Goal: Use online tool/utility: Utilize a website feature to perform a specific function

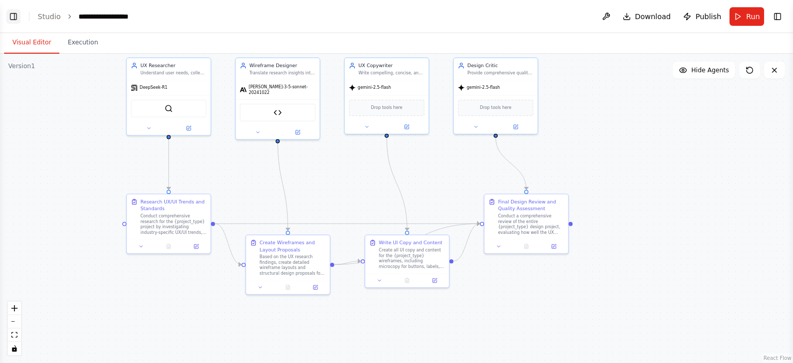
click at [10, 14] on button "Toggle Left Sidebar" at bounding box center [13, 16] width 14 height 14
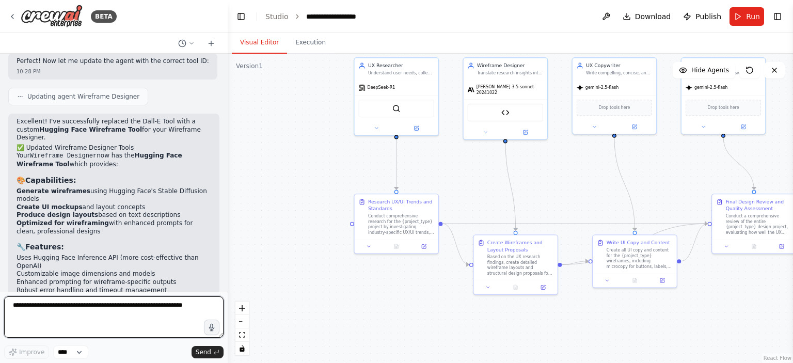
click at [84, 309] on textarea at bounding box center [114, 316] width 220 height 41
type textarea "*"
type textarea "**********"
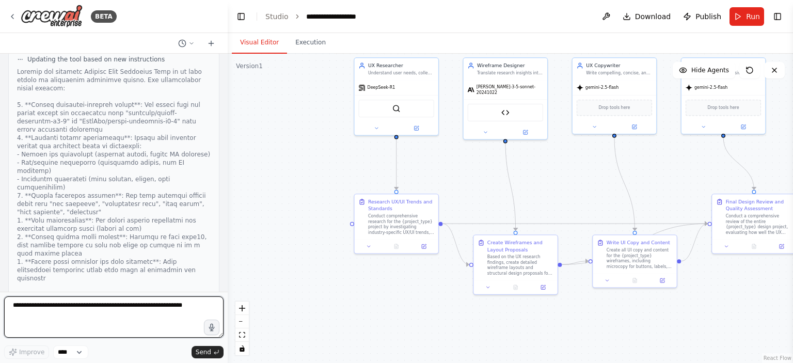
scroll to position [3260, 0]
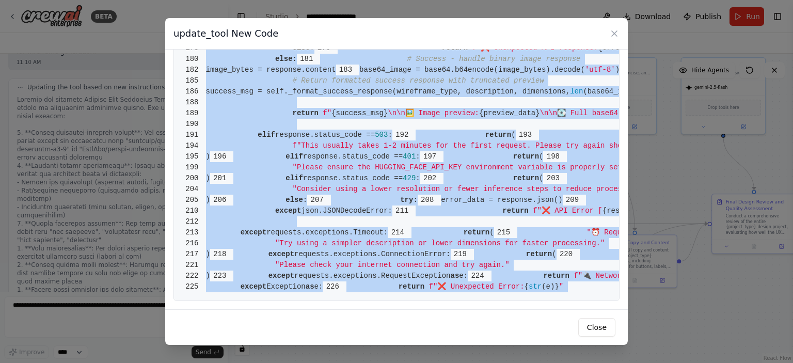
scroll to position [2234, 0]
drag, startPoint x: 206, startPoint y: 71, endPoint x: 430, endPoint y: 280, distance: 306.3
copy code "from [DOMAIN_NAME] import BaseTool 2 from pydantic import BaseModel, Field 3 fr…"
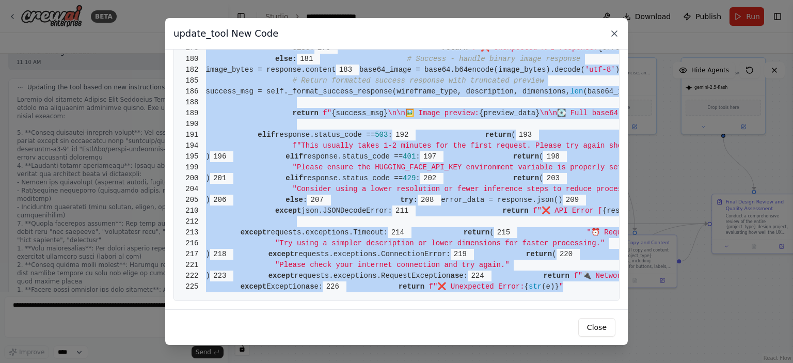
click at [618, 31] on icon at bounding box center [615, 33] width 10 height 10
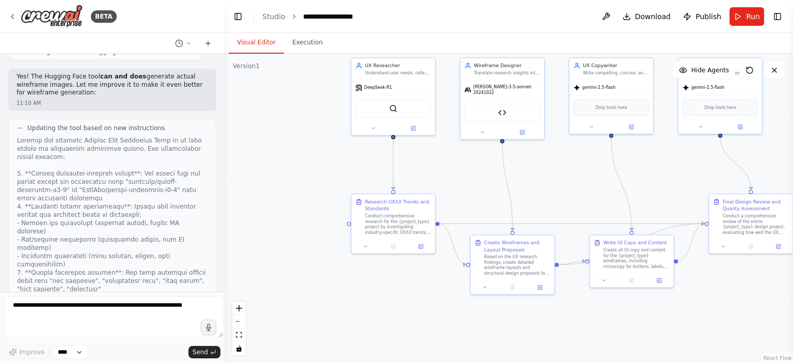
scroll to position [3316, 0]
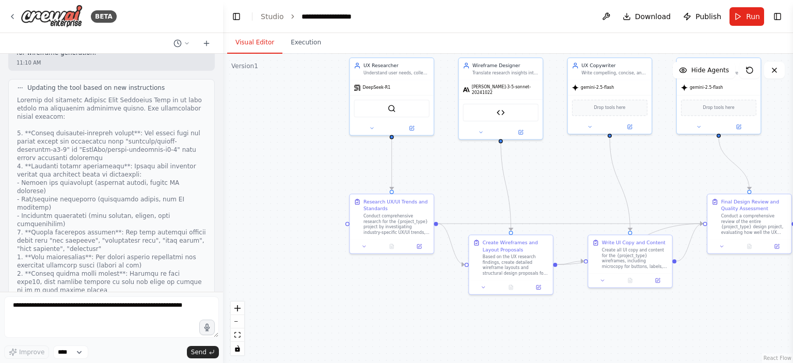
drag, startPoint x: 224, startPoint y: 254, endPoint x: 223, endPoint y: 273, distance: 18.7
click at [223, 273] on div "BETA Hello! I'm the CrewAI assistant. What kind of automation do you want to bu…" at bounding box center [396, 181] width 793 height 363
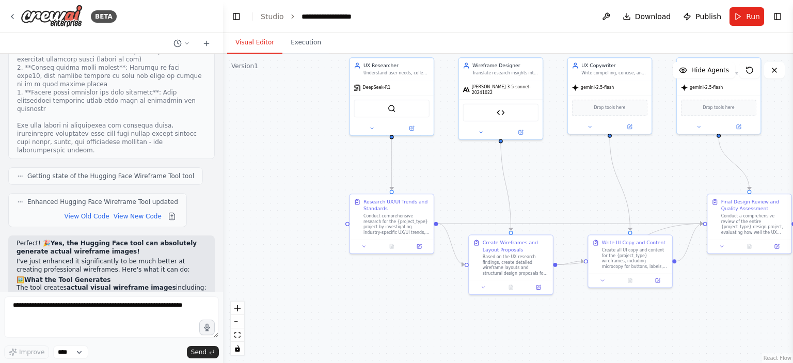
scroll to position [3643, 0]
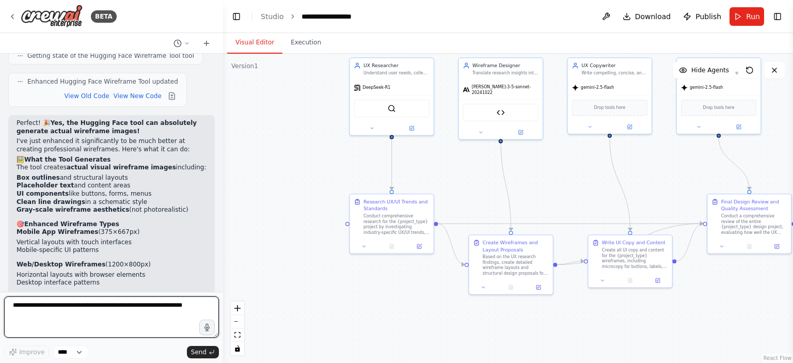
click at [11, 308] on textarea at bounding box center [111, 316] width 215 height 41
paste textarea "**********"
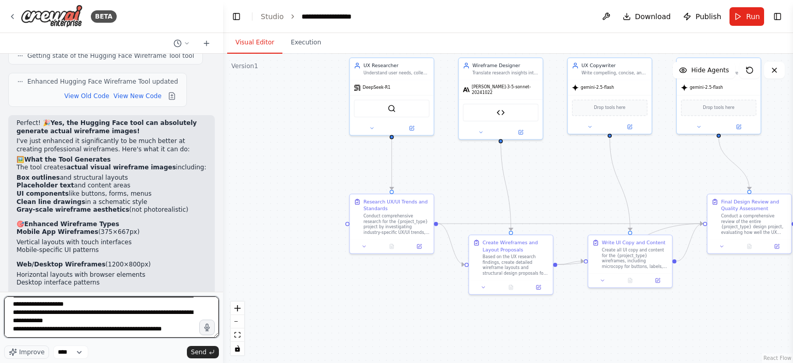
scroll to position [42, 0]
type textarea "**********"
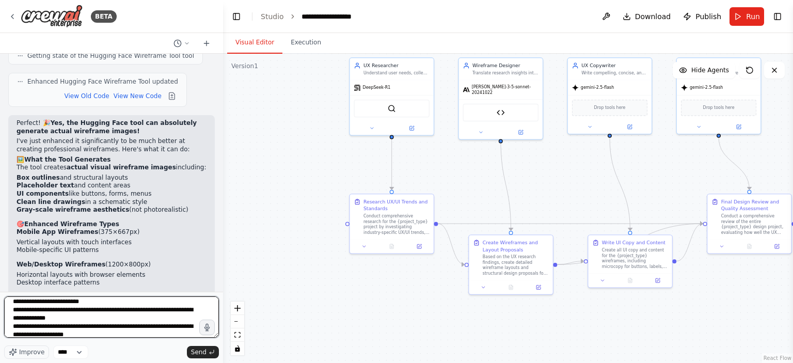
scroll to position [0, 0]
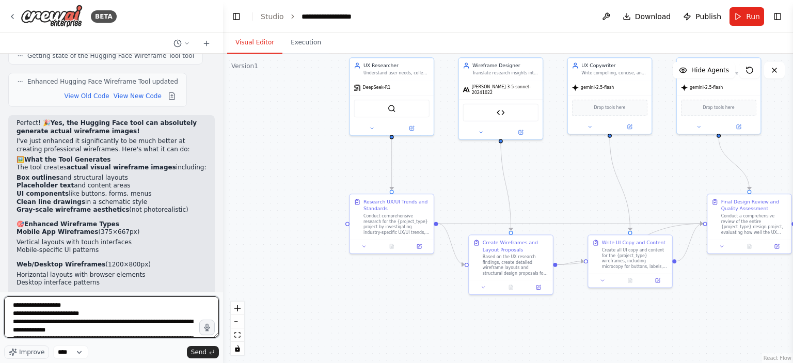
drag, startPoint x: 167, startPoint y: 330, endPoint x: 0, endPoint y: 292, distance: 171.7
click at [0, 292] on div "BETA Hello! I'm the CrewAI assistant. What kind of automation do you want to bu…" at bounding box center [111, 181] width 223 height 363
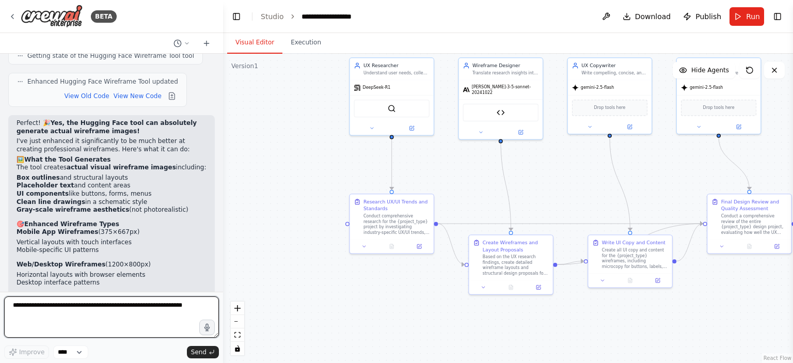
type textarea "*"
type textarea "**********"
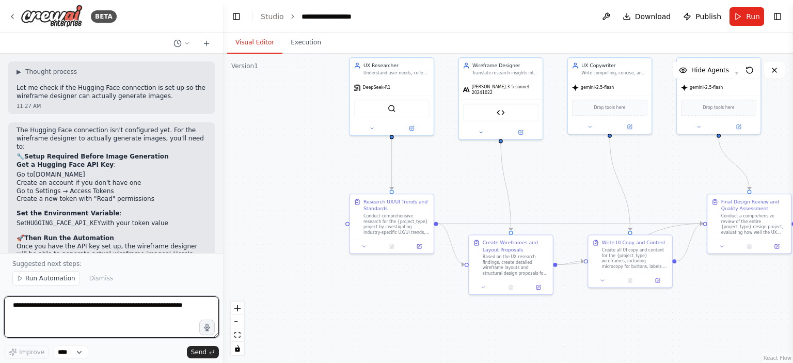
scroll to position [4165, 0]
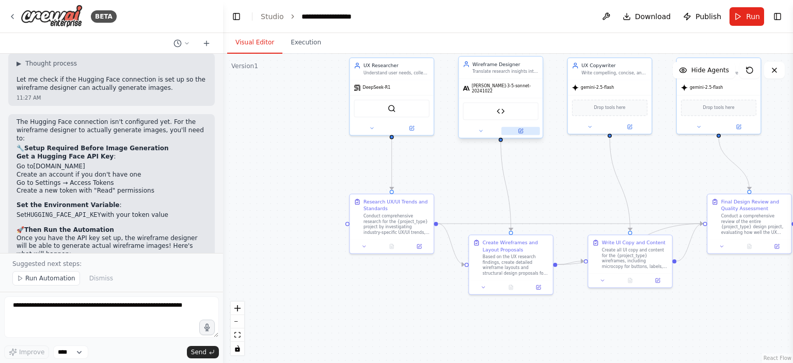
click at [525, 127] on button at bounding box center [521, 131] width 39 height 8
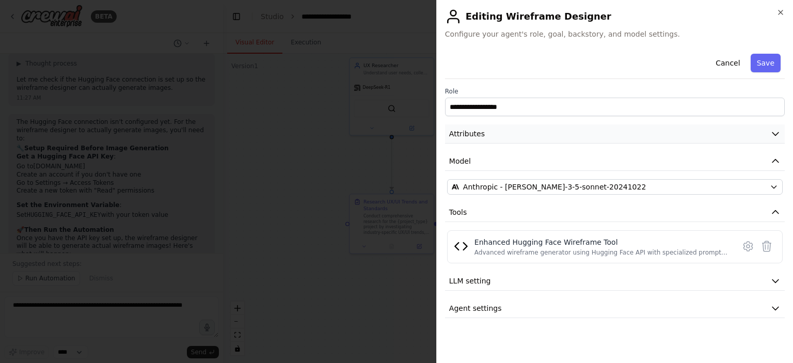
click at [556, 134] on button "Attributes" at bounding box center [615, 133] width 340 height 19
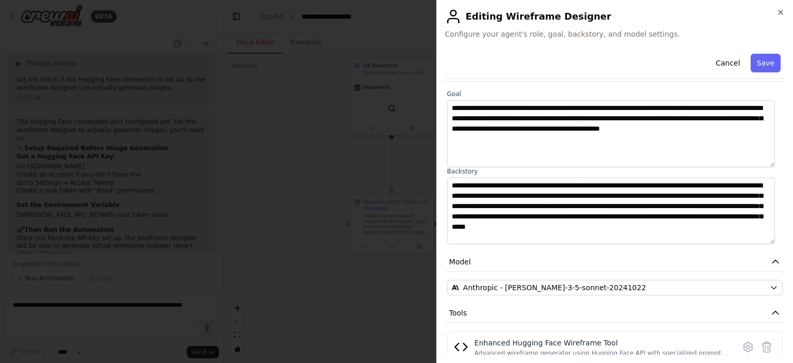
scroll to position [77, 0]
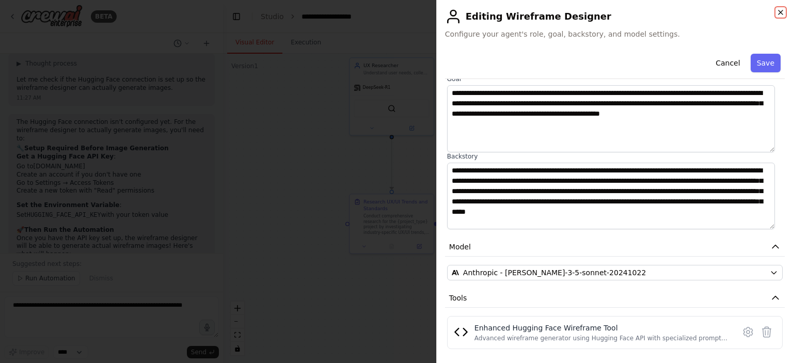
click at [782, 10] on icon "button" at bounding box center [781, 12] width 8 height 8
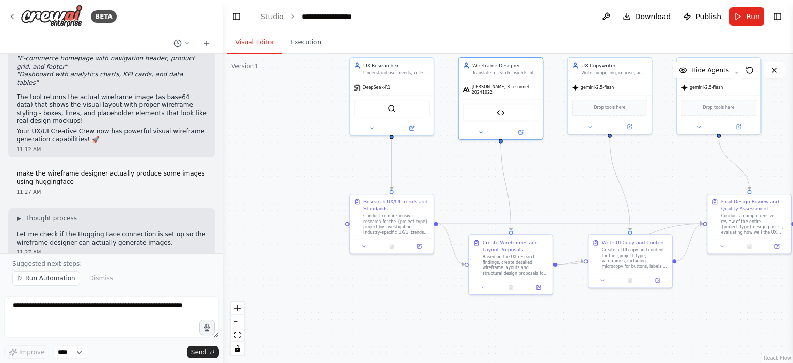
scroll to position [3959, 0]
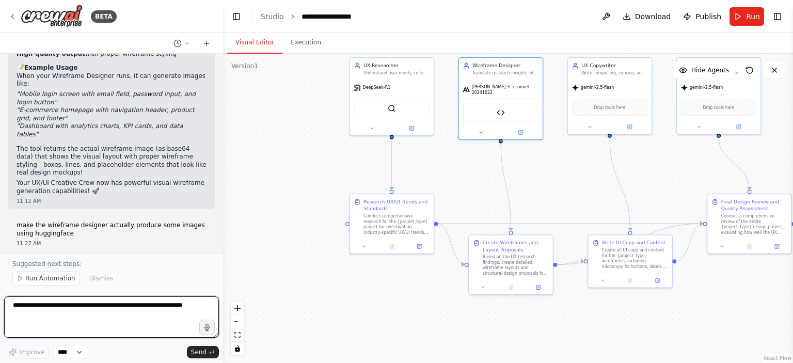
click at [145, 303] on textarea at bounding box center [111, 316] width 215 height 41
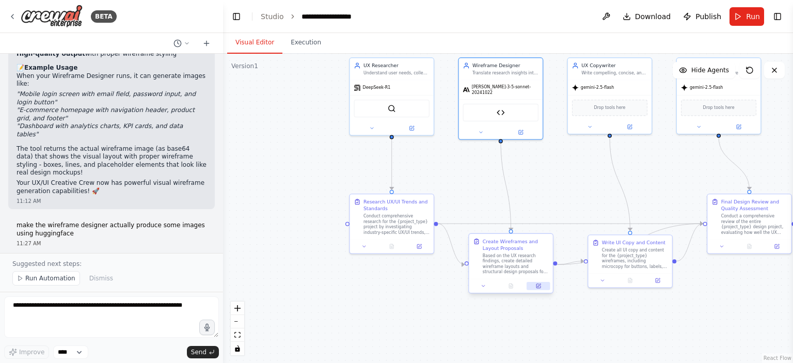
click at [538, 289] on button at bounding box center [538, 286] width 23 height 8
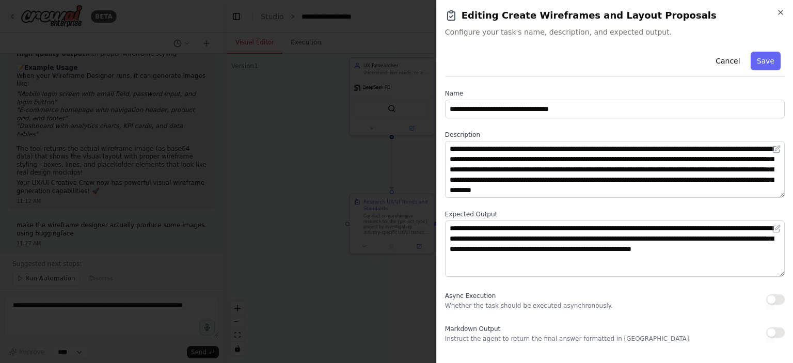
click at [71, 307] on div at bounding box center [396, 181] width 793 height 363
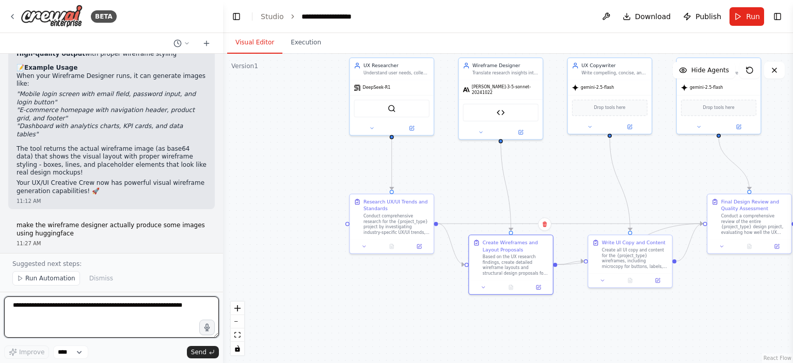
click at [72, 308] on textarea at bounding box center [111, 316] width 215 height 41
type textarea "**********"
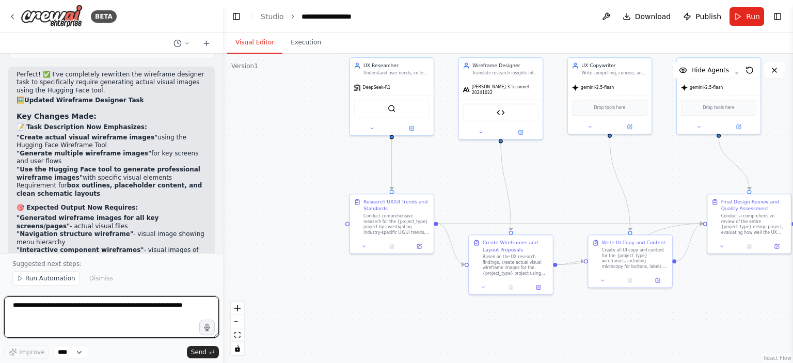
scroll to position [4832, 0]
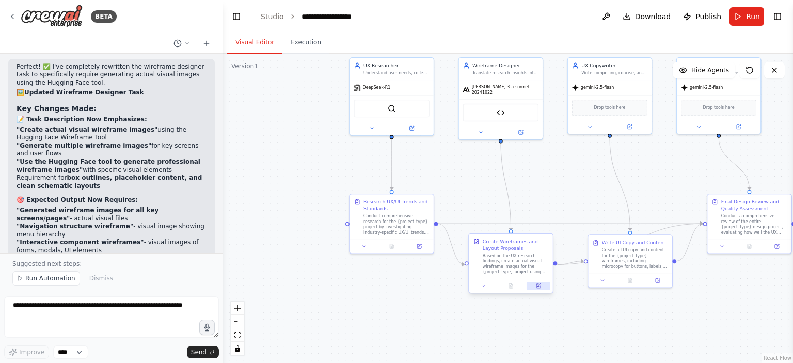
click at [537, 289] on button at bounding box center [538, 286] width 23 height 8
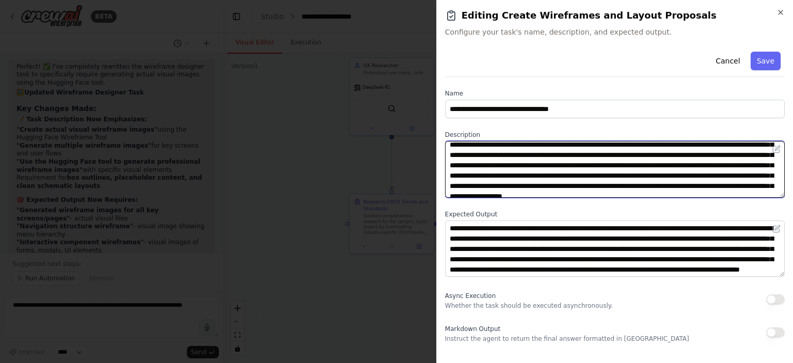
scroll to position [0, 0]
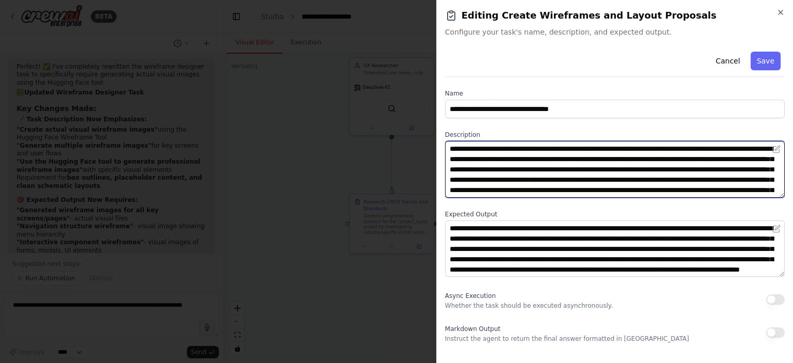
drag, startPoint x: 753, startPoint y: 192, endPoint x: 450, endPoint y: 147, distance: 305.9
click at [450, 147] on textarea "**********" at bounding box center [615, 169] width 340 height 57
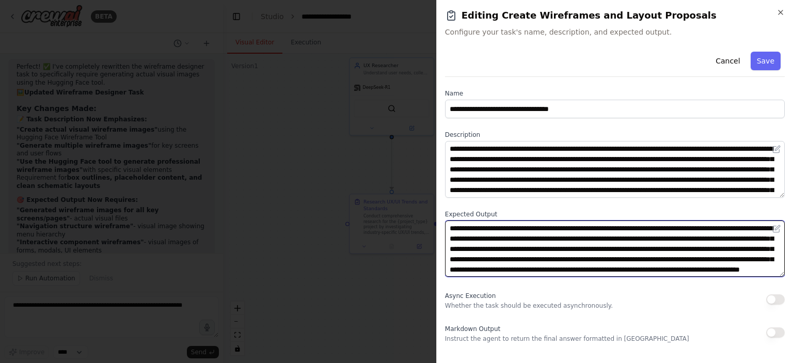
click at [525, 259] on textarea "**********" at bounding box center [615, 249] width 340 height 57
drag, startPoint x: 555, startPoint y: 272, endPoint x: 451, endPoint y: 225, distance: 114.7
click at [451, 225] on textarea "**********" at bounding box center [615, 249] width 340 height 57
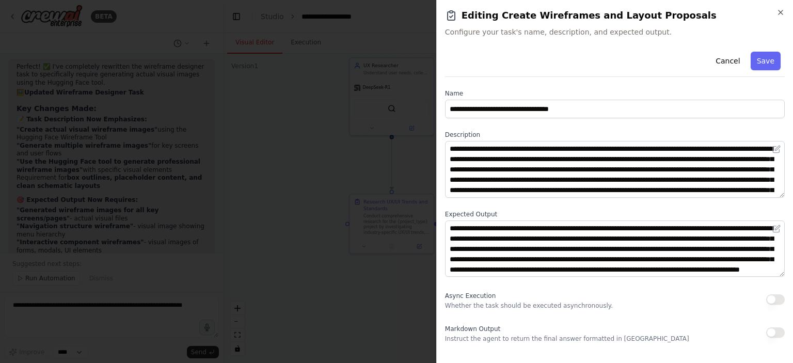
click at [185, 233] on div at bounding box center [396, 181] width 793 height 363
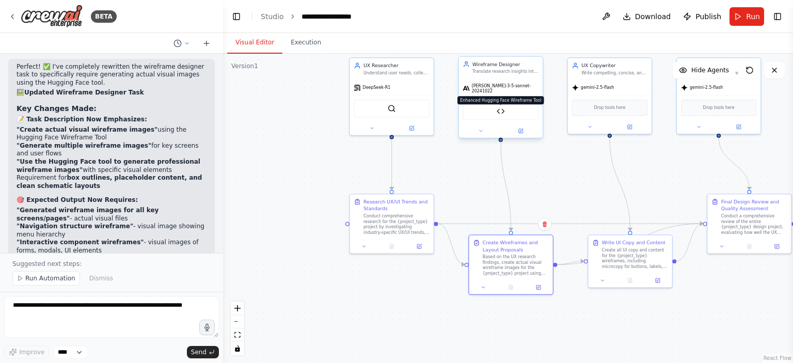
click at [498, 110] on img at bounding box center [501, 111] width 8 height 8
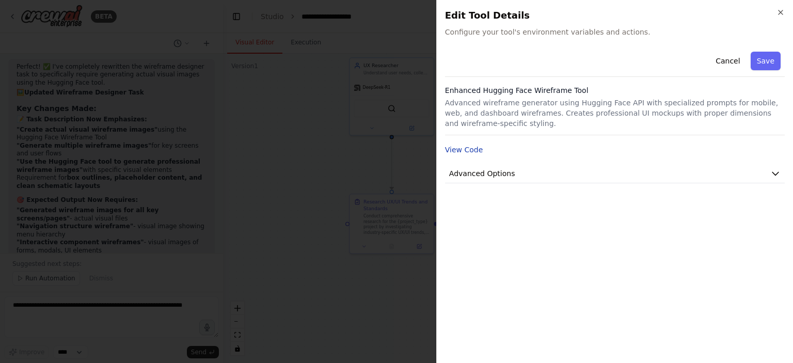
click at [472, 148] on button "View Code" at bounding box center [464, 150] width 38 height 10
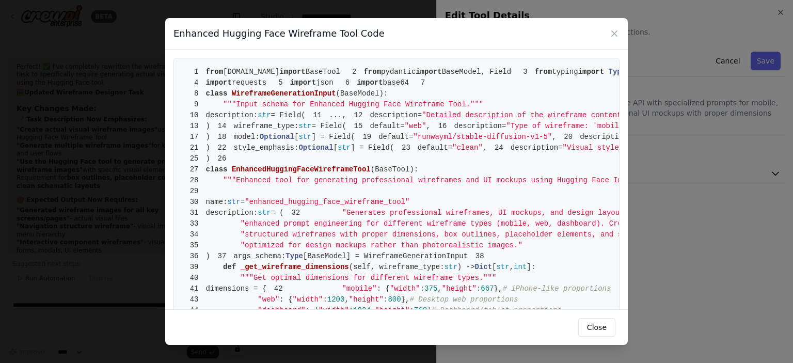
click at [422, 119] on span ""Detailed description of the wireframe content and functionality (e.g., 'login …" at bounding box center [719, 115] width 595 height 8
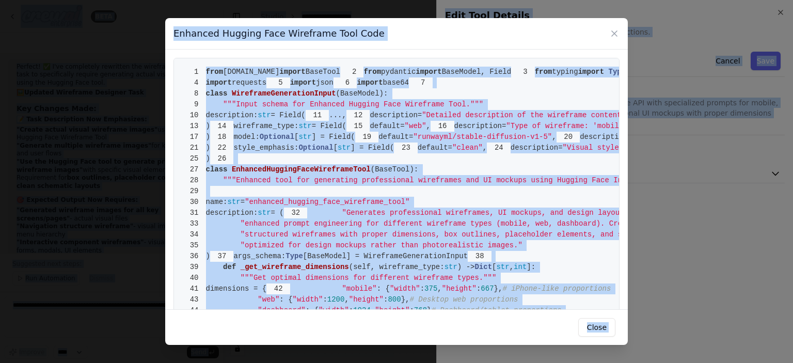
click at [331, 130] on span "= Field(" at bounding box center [329, 126] width 35 height 8
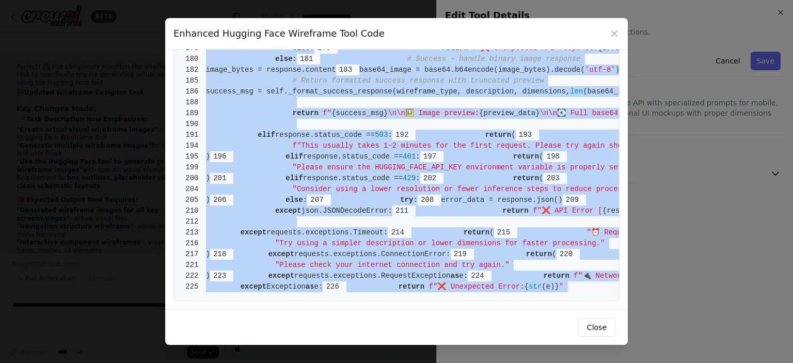
scroll to position [2234, 0]
drag, startPoint x: 206, startPoint y: 68, endPoint x: 307, endPoint y: 357, distance: 306.0
click at [307, 357] on div "Enhanced Hugging Face Wireframe Tool Code 1 from [DOMAIN_NAME] import BaseTool …" at bounding box center [396, 181] width 793 height 363
copy code "from [DOMAIN_NAME] import BaseTool 2 from pydantic import BaseModel, Field 3 fr…"
click at [614, 34] on icon at bounding box center [614, 33] width 5 height 5
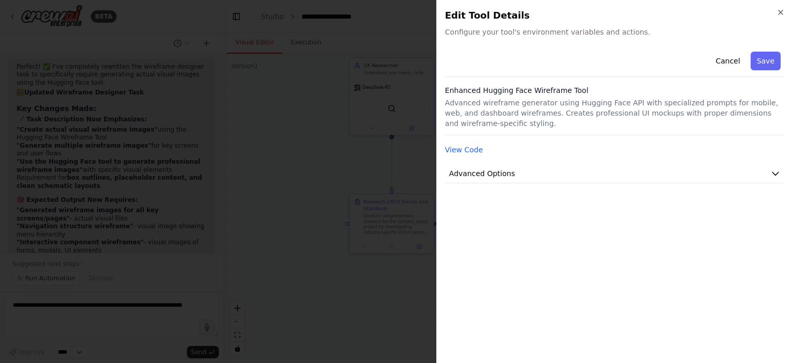
click at [326, 161] on div at bounding box center [396, 181] width 793 height 363
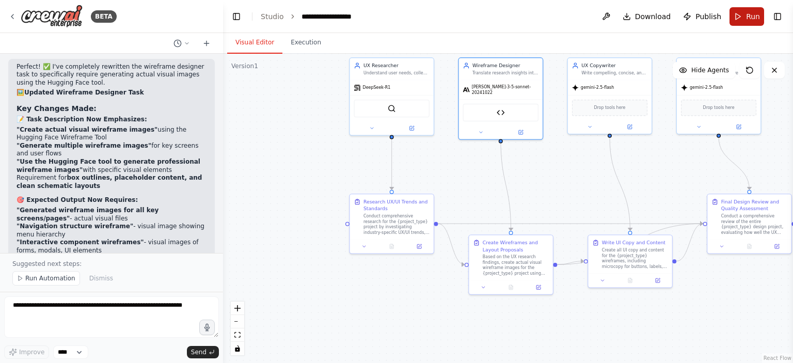
click at [741, 13] on button "Run" at bounding box center [747, 16] width 35 height 19
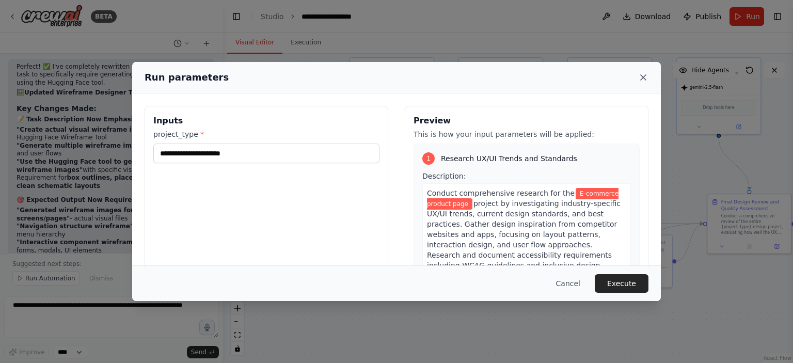
click at [642, 79] on icon at bounding box center [643, 77] width 5 height 5
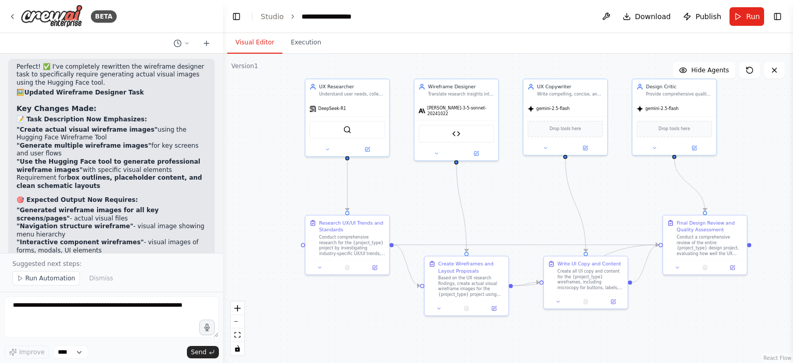
drag, startPoint x: 555, startPoint y: 142, endPoint x: 510, endPoint y: 163, distance: 49.2
click at [510, 163] on div ".deletable-edge-delete-btn { width: 20px; height: 20px; border: 0px solid #ffff…" at bounding box center [508, 208] width 570 height 309
click at [740, 18] on button "Run" at bounding box center [747, 16] width 35 height 19
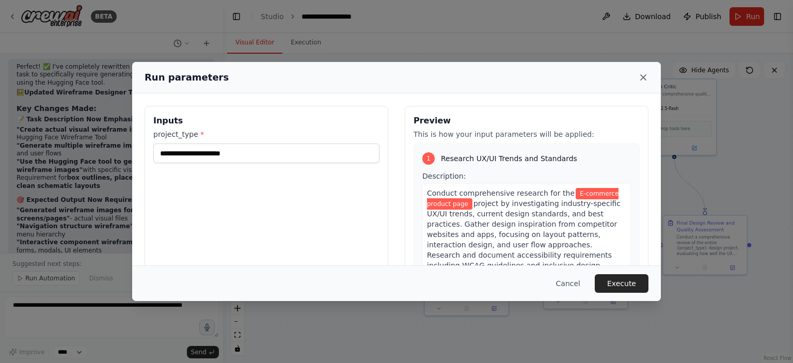
click at [643, 82] on icon at bounding box center [643, 77] width 10 height 10
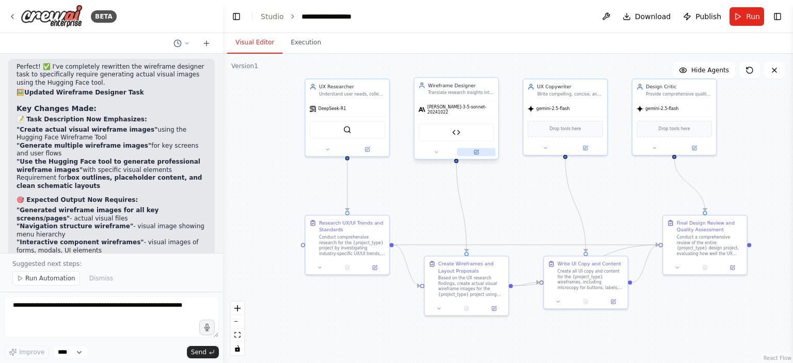
click at [482, 148] on button at bounding box center [476, 152] width 39 height 8
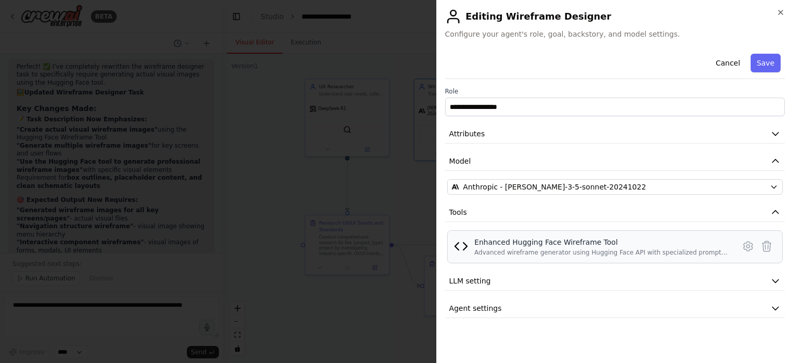
click at [574, 245] on div "Enhanced Hugging Face Wireframe Tool" at bounding box center [602, 242] width 254 height 10
click at [745, 244] on icon at bounding box center [748, 246] width 12 height 12
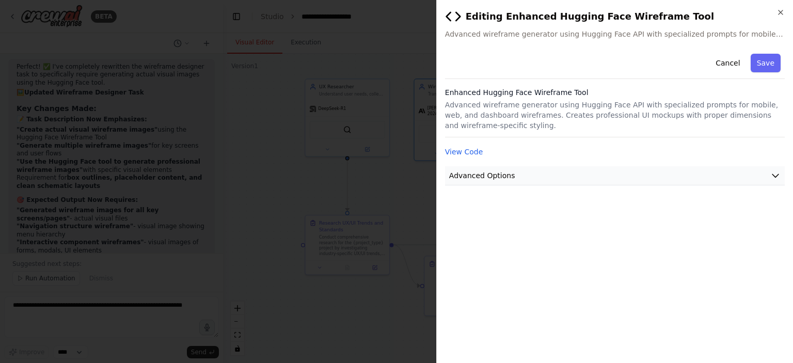
click at [486, 179] on span "Advanced Options" at bounding box center [482, 175] width 66 height 10
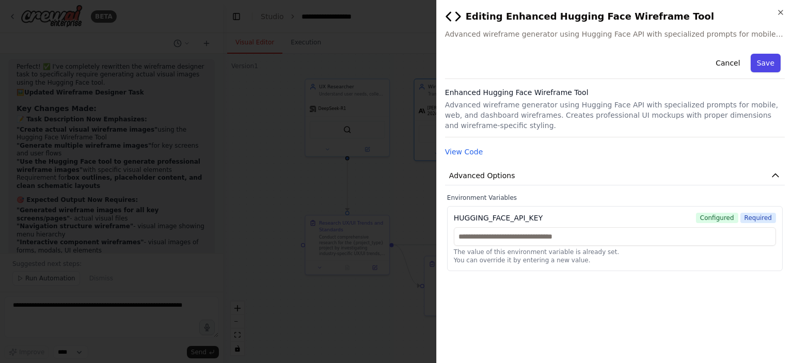
click at [764, 67] on button "Save" at bounding box center [766, 63] width 30 height 19
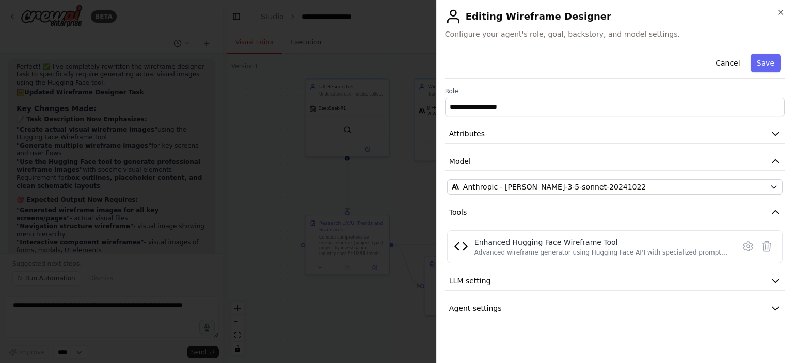
click at [395, 189] on div at bounding box center [396, 181] width 793 height 363
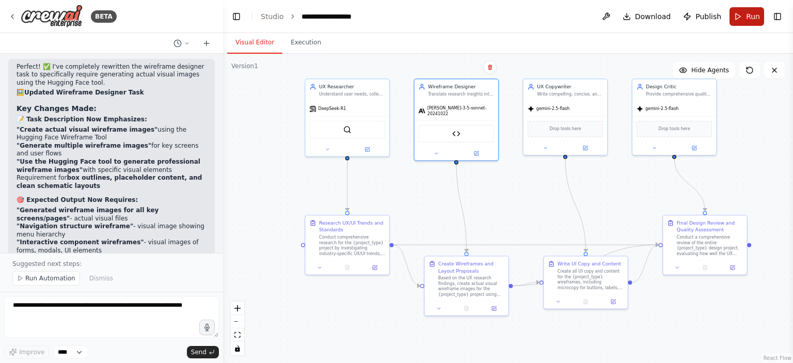
click at [745, 17] on button "Run" at bounding box center [747, 16] width 35 height 19
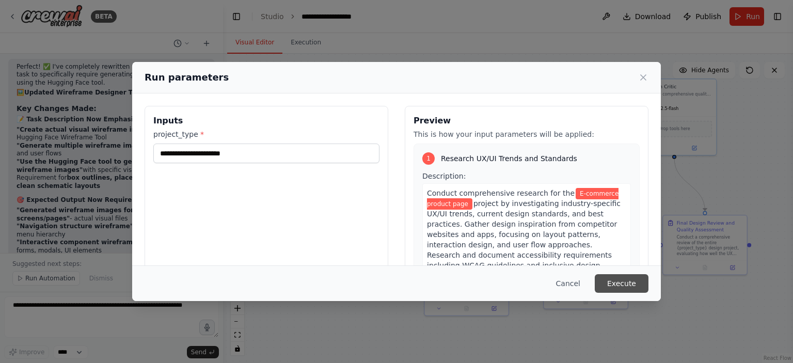
click at [622, 289] on button "Execute" at bounding box center [622, 283] width 54 height 19
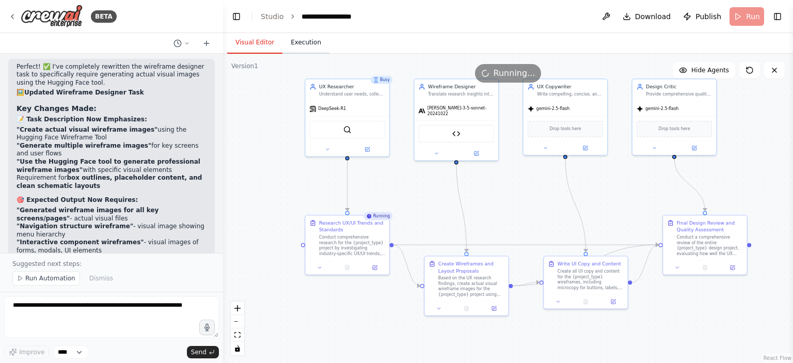
click at [289, 49] on button "Execution" at bounding box center [306, 43] width 47 height 22
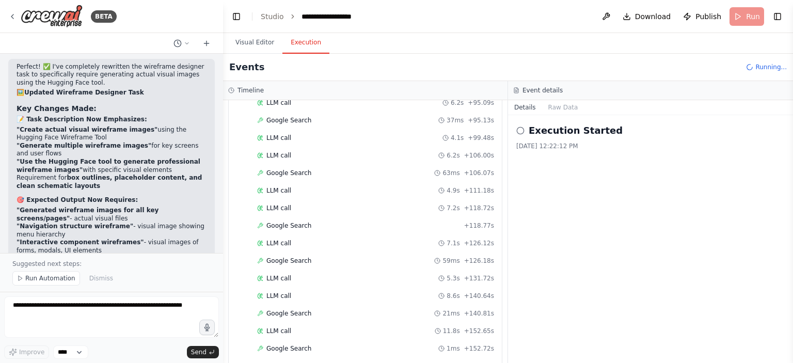
scroll to position [645, 0]
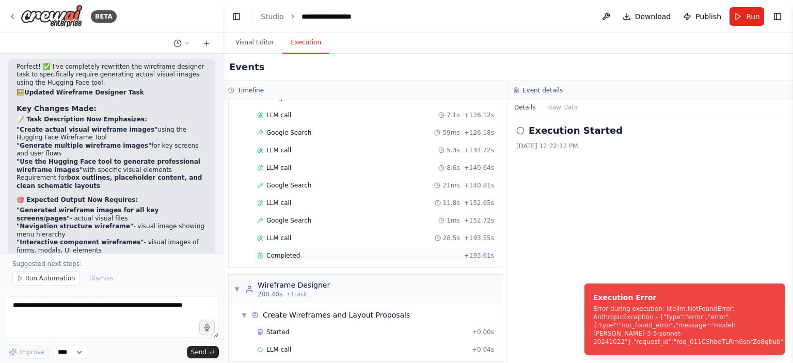
click at [277, 252] on span "Completed" at bounding box center [284, 256] width 34 height 8
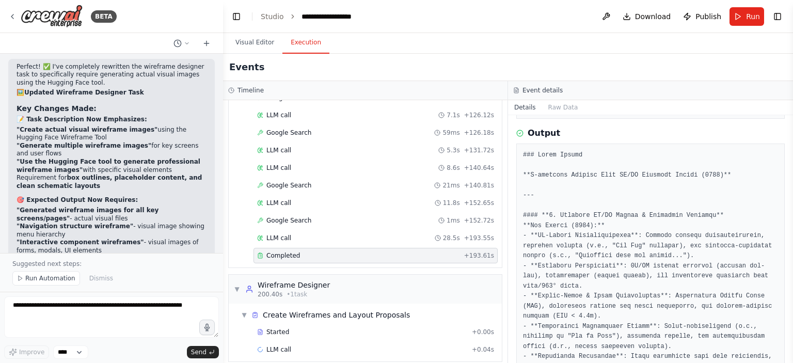
scroll to position [258, 0]
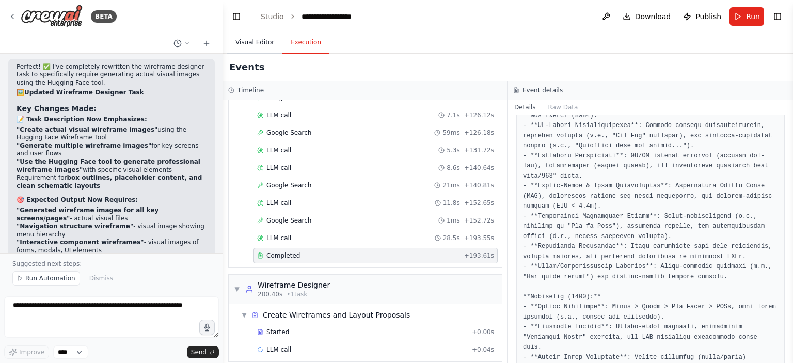
click at [258, 45] on button "Visual Editor" at bounding box center [254, 43] width 55 height 22
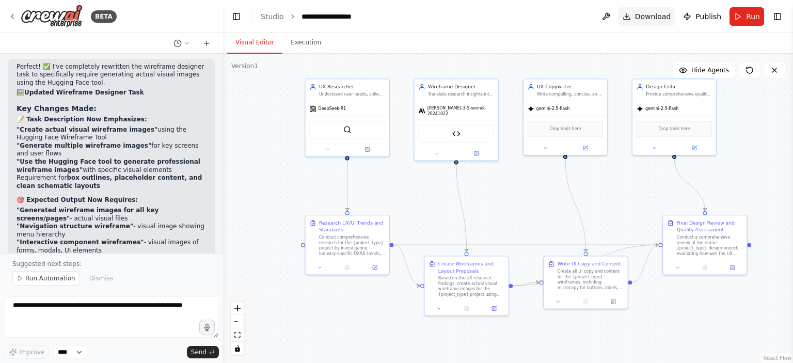
click at [662, 19] on span "Download" at bounding box center [653, 16] width 36 height 10
